Goal: Transaction & Acquisition: Purchase product/service

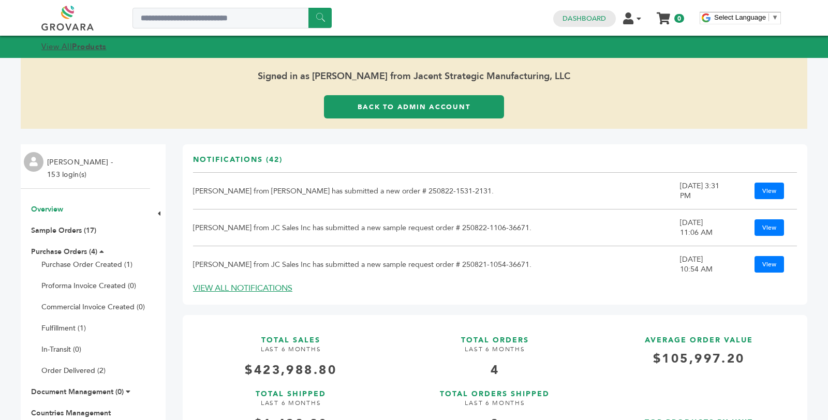
click at [87, 44] on strong "Products" at bounding box center [89, 46] width 34 height 10
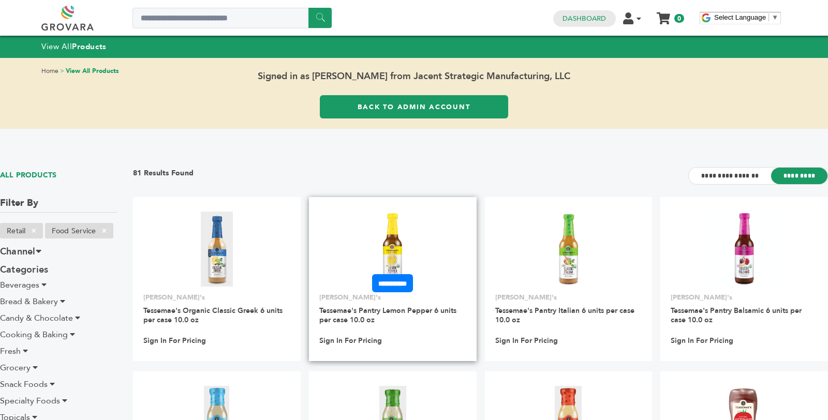
click at [397, 247] on img at bounding box center [392, 249] width 75 height 75
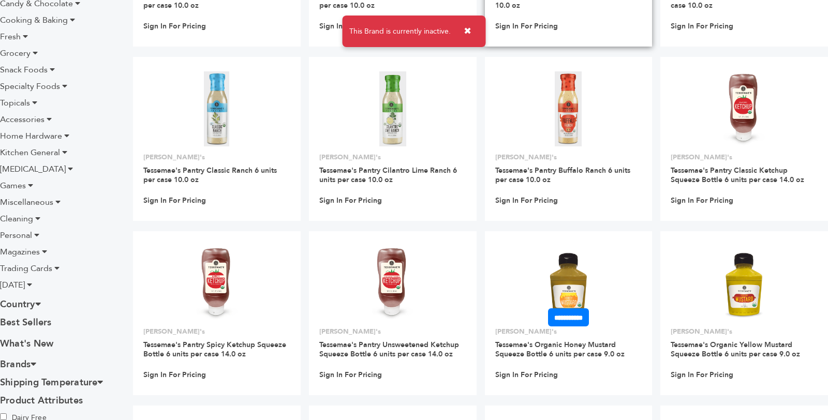
scroll to position [883, 0]
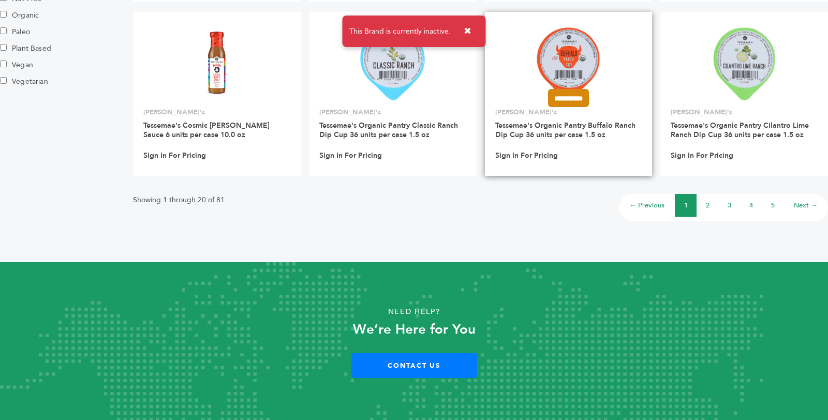
click at [589, 91] on input "**********" at bounding box center [568, 98] width 41 height 18
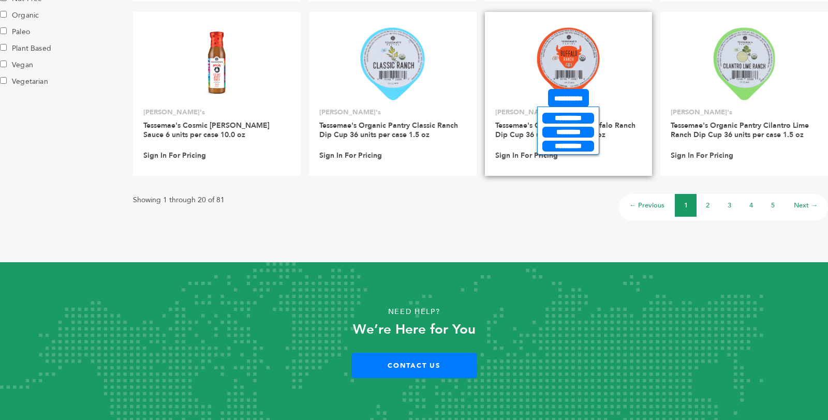
click at [582, 79] on img at bounding box center [567, 63] width 65 height 75
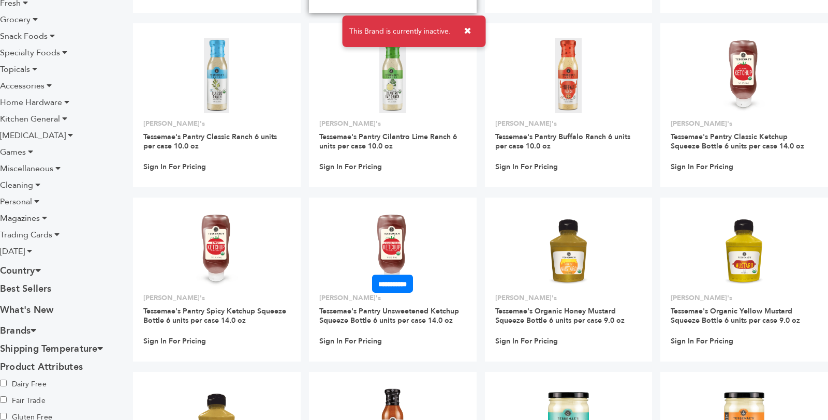
scroll to position [883, 0]
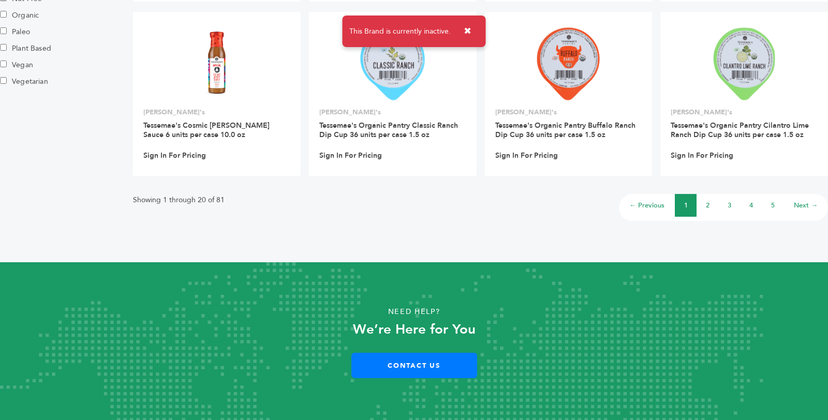
click at [738, 200] on li "3" at bounding box center [729, 205] width 22 height 23
click at [734, 200] on li "3" at bounding box center [729, 205] width 22 height 23
click at [728, 205] on link "3" at bounding box center [729, 205] width 4 height 9
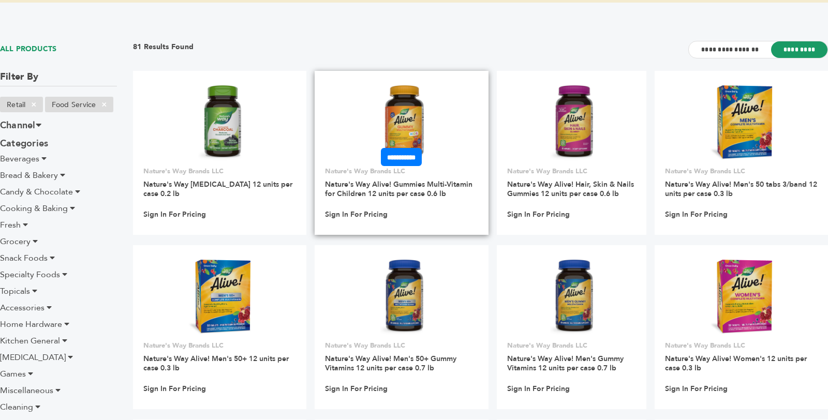
click at [433, 112] on link at bounding box center [401, 123] width 173 height 88
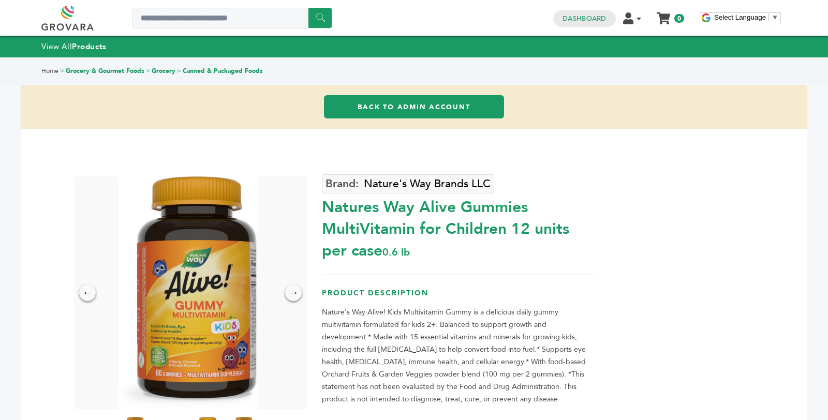
click at [652, 177] on div "Nature's Way Brands LLC Natures Way Alive Gummies MultiVitamin for Children 12 …" at bounding box center [532, 322] width 421 height 306
click at [582, 231] on div "Natures Way Alive Gummies MultiVitamin for Children 12 units per case 0.6 lb" at bounding box center [458, 226] width 273 height 70
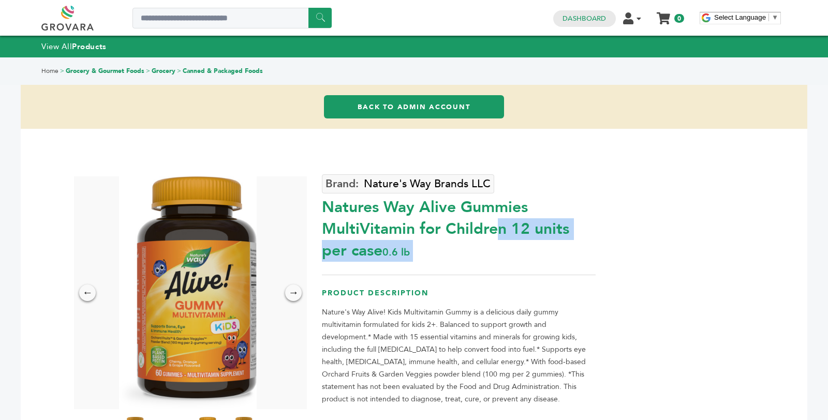
click at [582, 231] on div "Natures Way Alive Gummies MultiVitamin for Children 12 units per case 0.6 lb" at bounding box center [458, 226] width 273 height 70
click at [584, 248] on div "Natures Way Alive Gummies MultiVitamin for Children 12 units per case 0.6 lb" at bounding box center [458, 226] width 273 height 70
click at [192, 72] on link "Canned & Packaged Foods" at bounding box center [223, 71] width 80 height 8
click at [160, 70] on link "Grocery" at bounding box center [164, 71] width 24 height 8
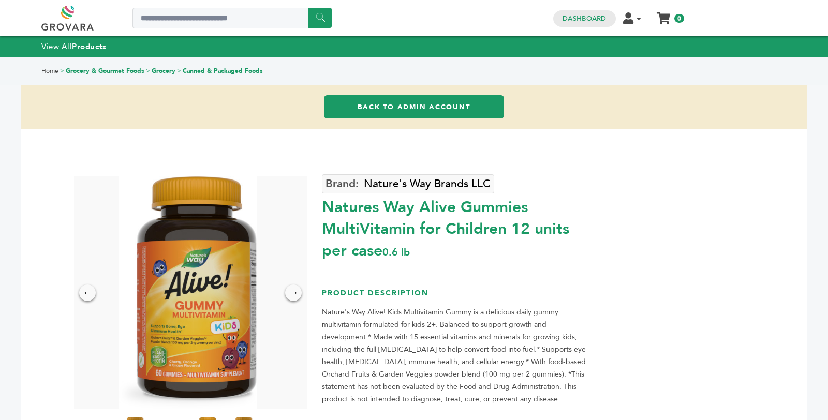
click at [116, 70] on link "Grocery & Gourmet Foods" at bounding box center [105, 71] width 79 height 8
click at [76, 45] on strong "Products" at bounding box center [89, 46] width 34 height 10
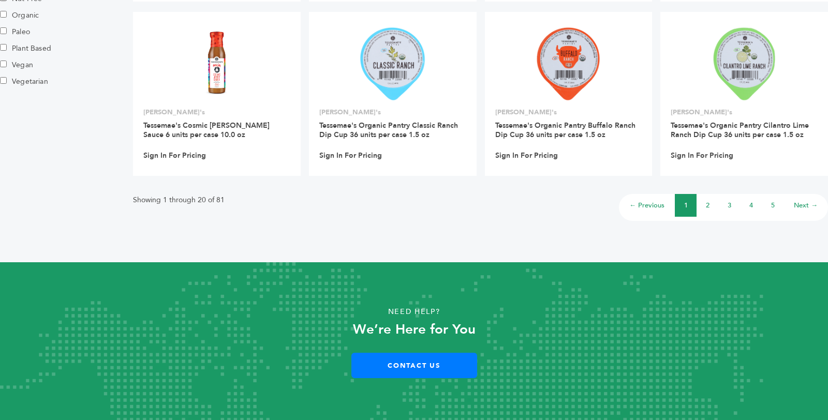
click at [751, 204] on link "4" at bounding box center [751, 205] width 4 height 9
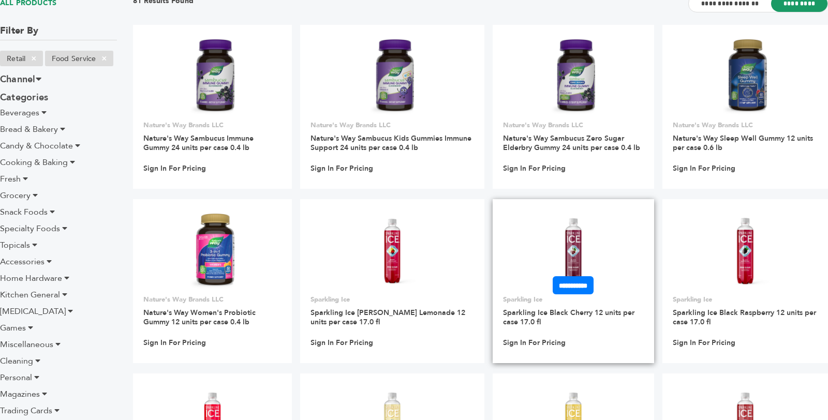
click at [576, 260] on img at bounding box center [573, 251] width 75 height 75
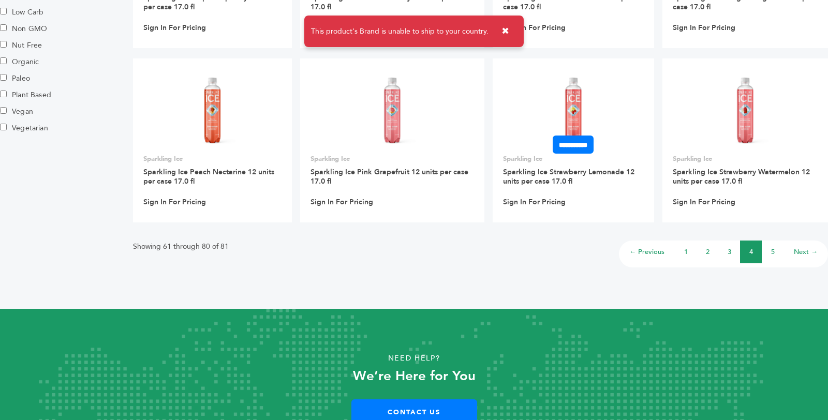
scroll to position [883, 0]
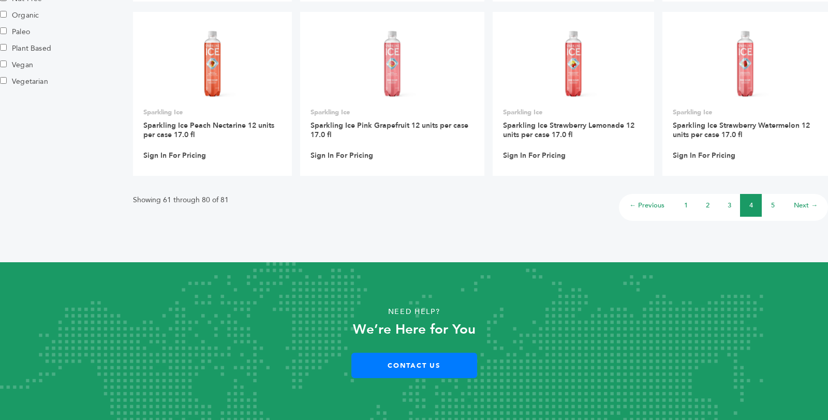
click at [772, 207] on link "5" at bounding box center [773, 205] width 4 height 9
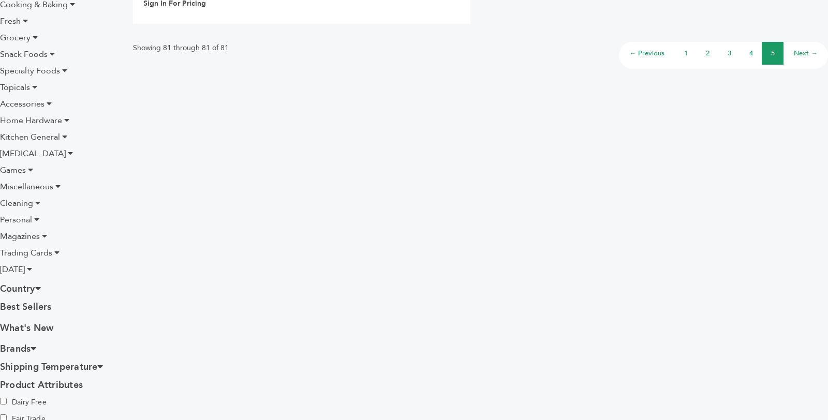
scroll to position [106, 0]
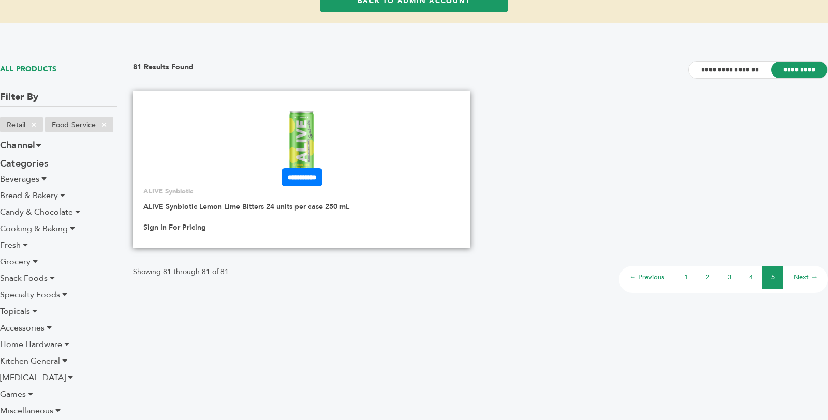
click at [299, 139] on img at bounding box center [301, 143] width 38 height 75
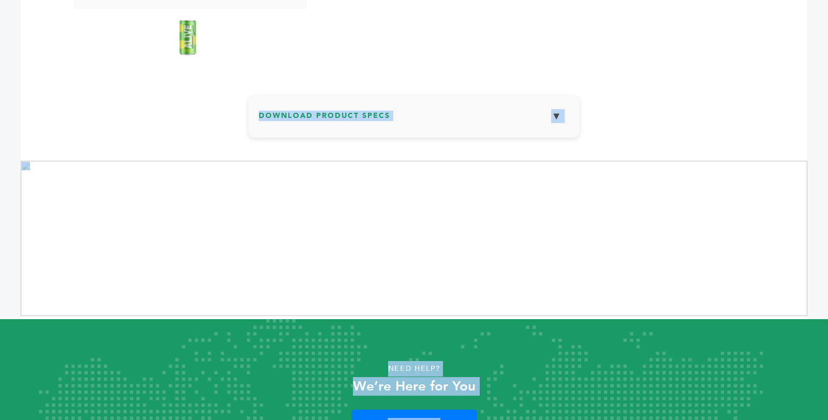
scroll to position [457, 0]
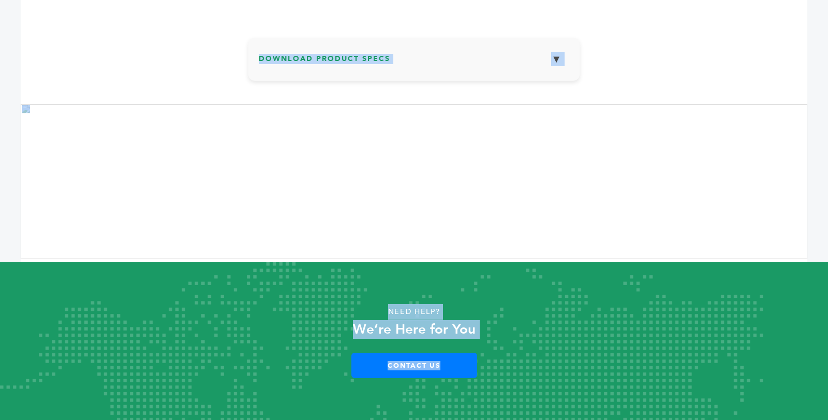
drag, startPoint x: 697, startPoint y: 180, endPoint x: 592, endPoint y: 517, distance: 354.0
click at [531, 243] on img at bounding box center [414, 181] width 786 height 155
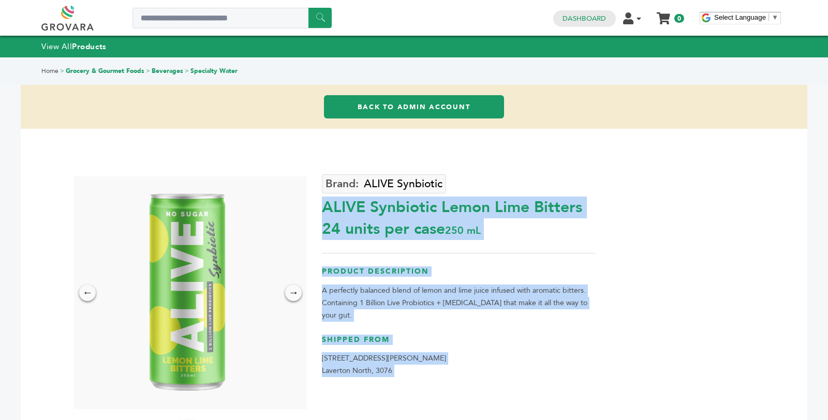
click at [440, 107] on link "Back to Admin Account" at bounding box center [414, 106] width 180 height 23
